Goal: Task Accomplishment & Management: Use online tool/utility

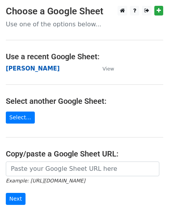
click at [23, 68] on strong "[PERSON_NAME]" at bounding box center [33, 68] width 54 height 7
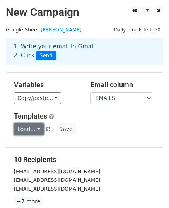
click at [32, 132] on link "Load..." at bounding box center [29, 129] width 30 height 12
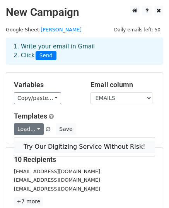
click at [67, 147] on link "Try Our Digitizing Service Without Risk!" at bounding box center [84, 147] width 141 height 12
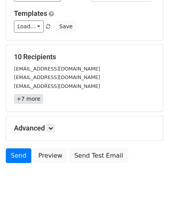
scroll to position [122, 0]
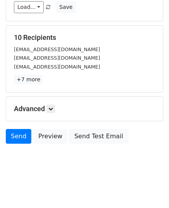
click at [48, 111] on h5 "Advanced" at bounding box center [84, 109] width 141 height 9
click at [50, 111] on link at bounding box center [50, 109] width 9 height 9
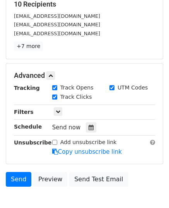
scroll to position [197, 0]
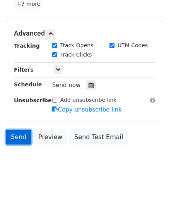
click at [18, 134] on link "Send" at bounding box center [19, 137] width 26 height 15
